Goal: Use online tool/utility: Utilize a website feature to perform a specific function

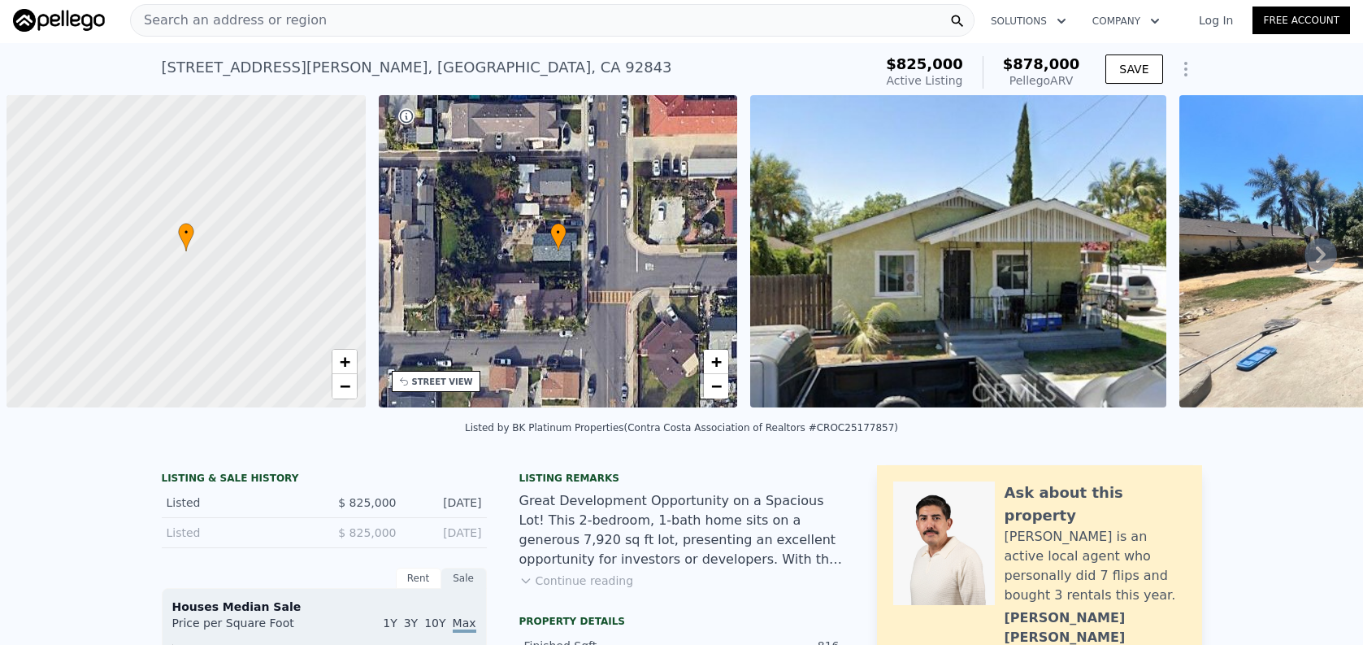
scroll to position [0, 7]
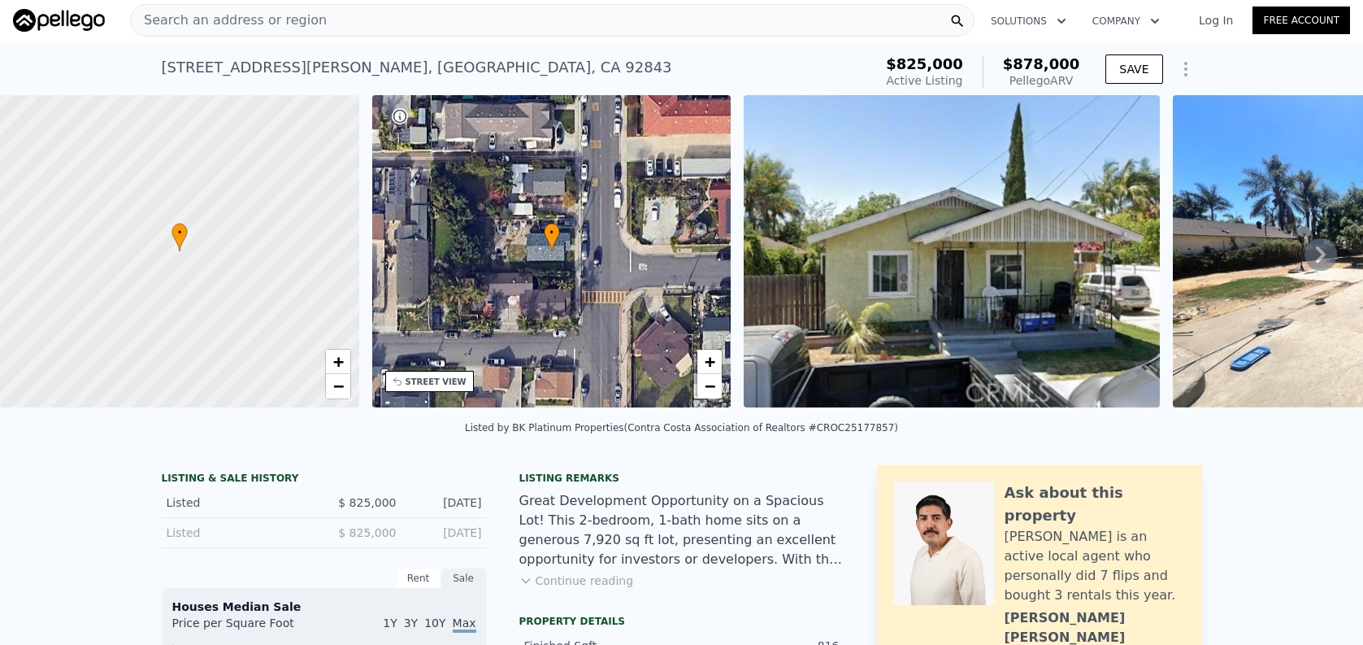
click at [318, 24] on div "Search an address or region" at bounding box center [552, 20] width 845 height 33
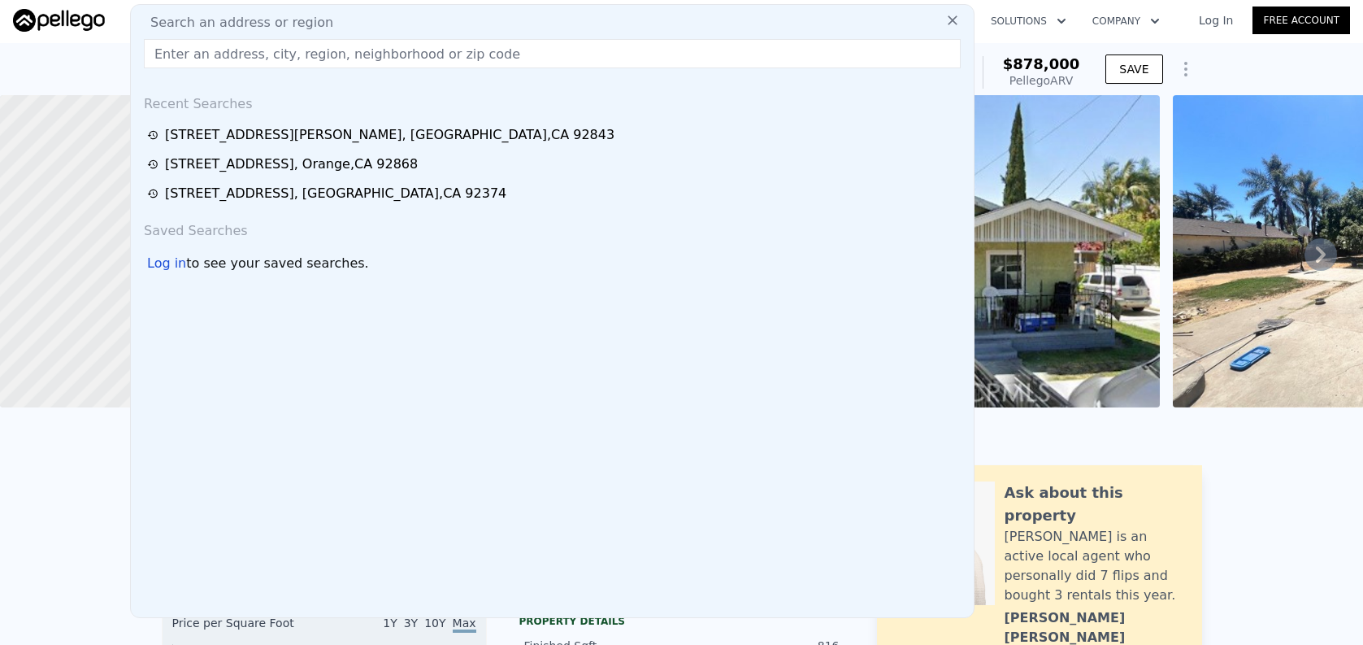
click at [315, 55] on input "text" at bounding box center [552, 53] width 817 height 29
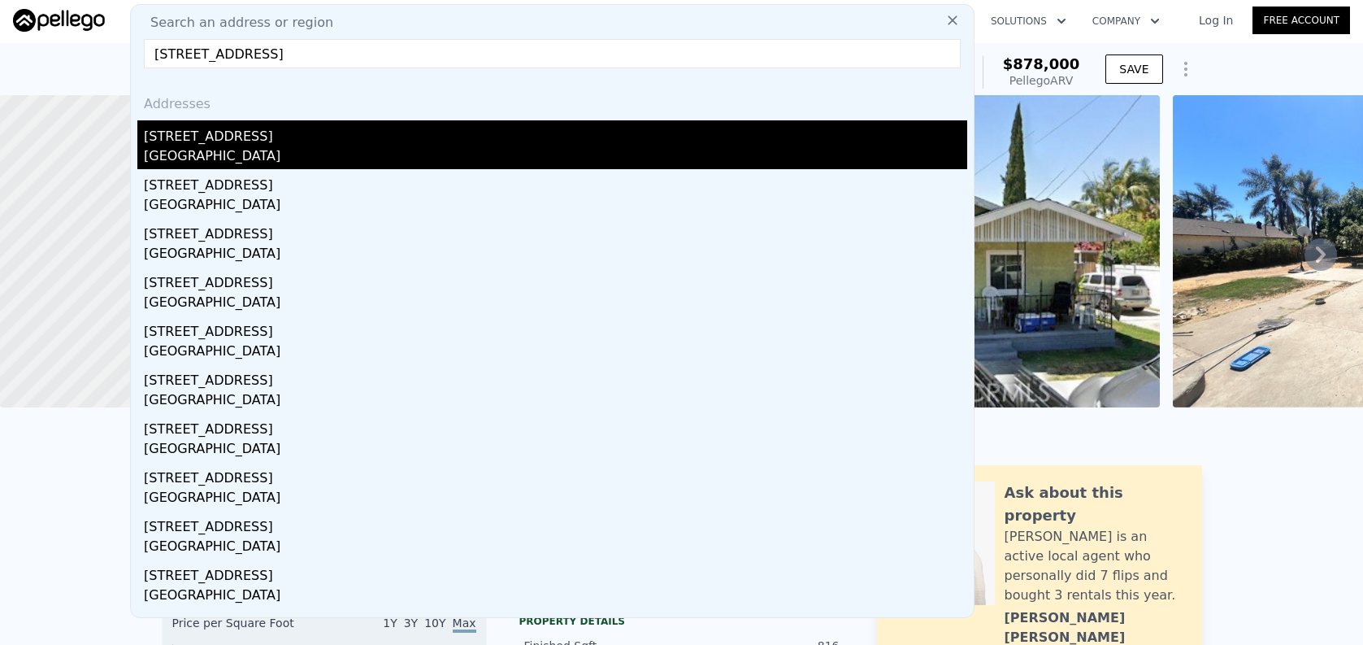
type input "8376 Main Street, Rancho Cucamonga, CA 91730"
click at [325, 137] on div "8376 Main St" at bounding box center [555, 133] width 823 height 26
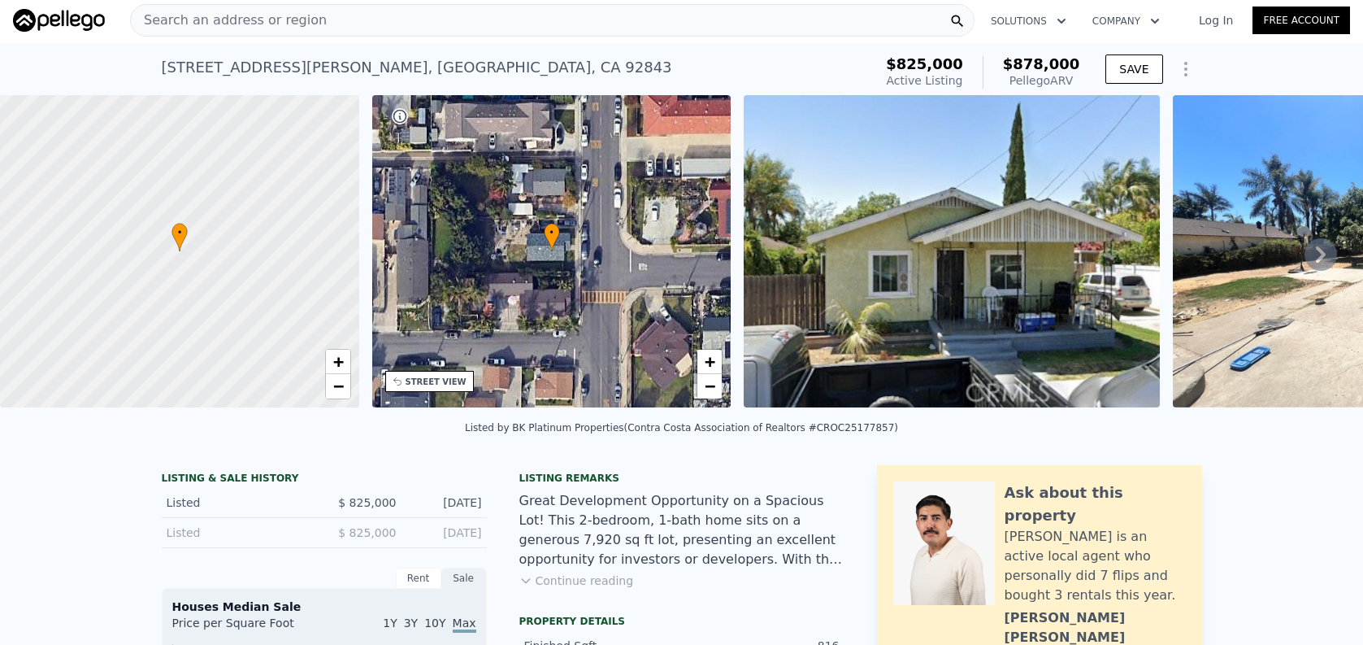
type input "4"
type input "2"
type input "1047"
type input "1799"
type input "6500"
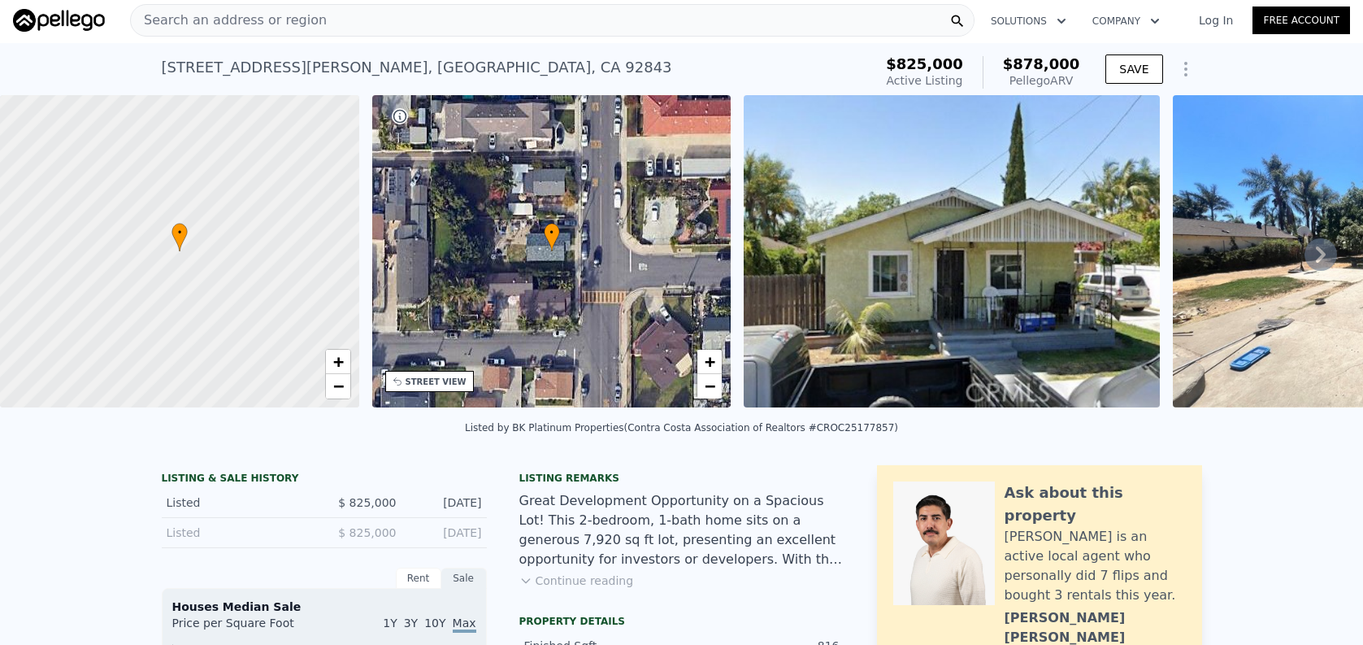
type input "9818"
type input "$ 760,000"
type input "5"
type input "-$ 15,462"
